Goal: Transaction & Acquisition: Subscribe to service/newsletter

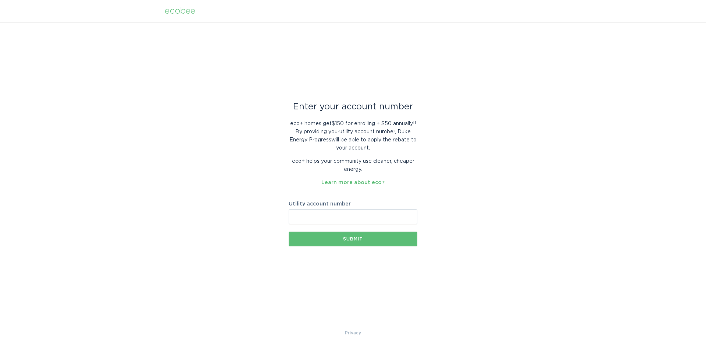
click at [306, 219] on input "Utility account number" at bounding box center [353, 216] width 129 height 15
paste input "910041480324"
type input "910041480324"
click at [354, 238] on div "Submit" at bounding box center [352, 239] width 121 height 4
